Goal: Navigation & Orientation: Go to known website

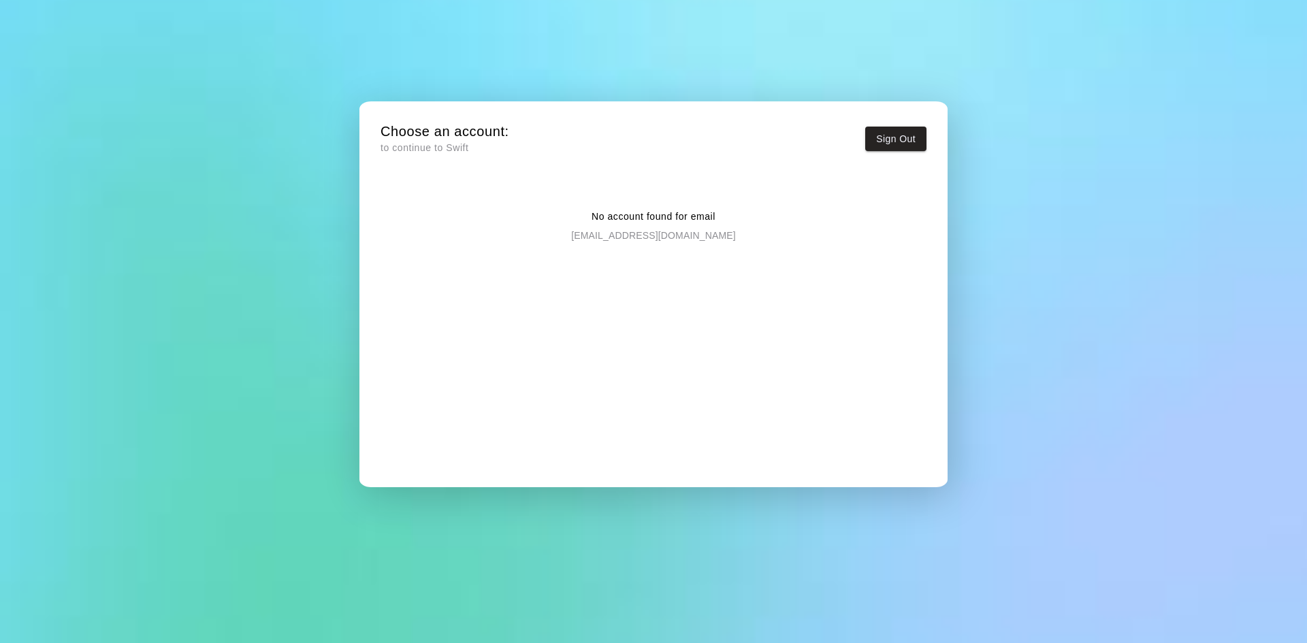
click at [429, 148] on p "to continue to Swift" at bounding box center [444, 148] width 129 height 14
click at [465, 133] on h5 "Choose an account:" at bounding box center [444, 132] width 129 height 18
click at [461, 201] on div "No account found for email [EMAIL_ADDRESS][DOMAIN_NAME]" at bounding box center [653, 215] width 546 height 54
click at [910, 140] on button "Sign Out" at bounding box center [895, 139] width 61 height 25
